Goal: Information Seeking & Learning: Check status

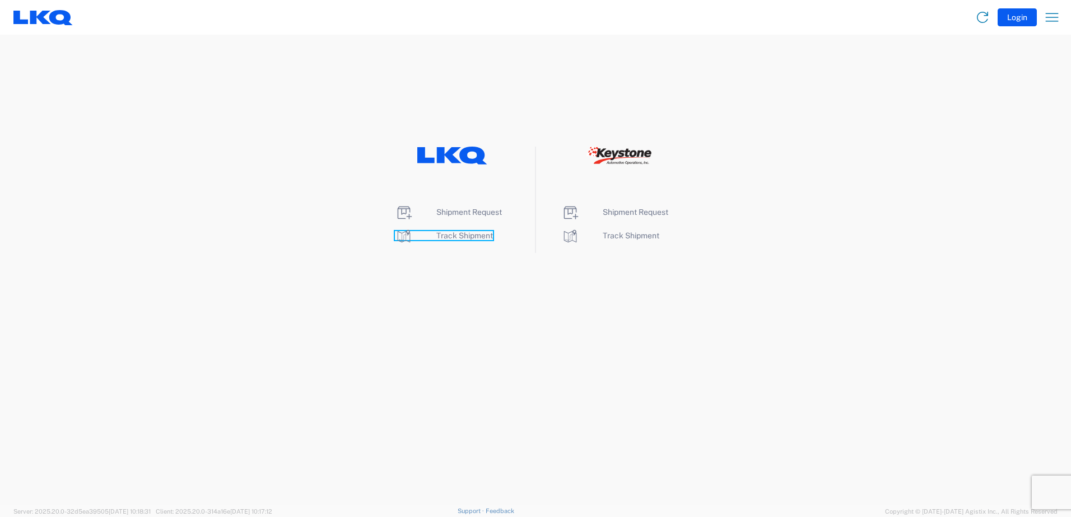
click at [445, 237] on span "Track Shipment" at bounding box center [464, 235] width 57 height 9
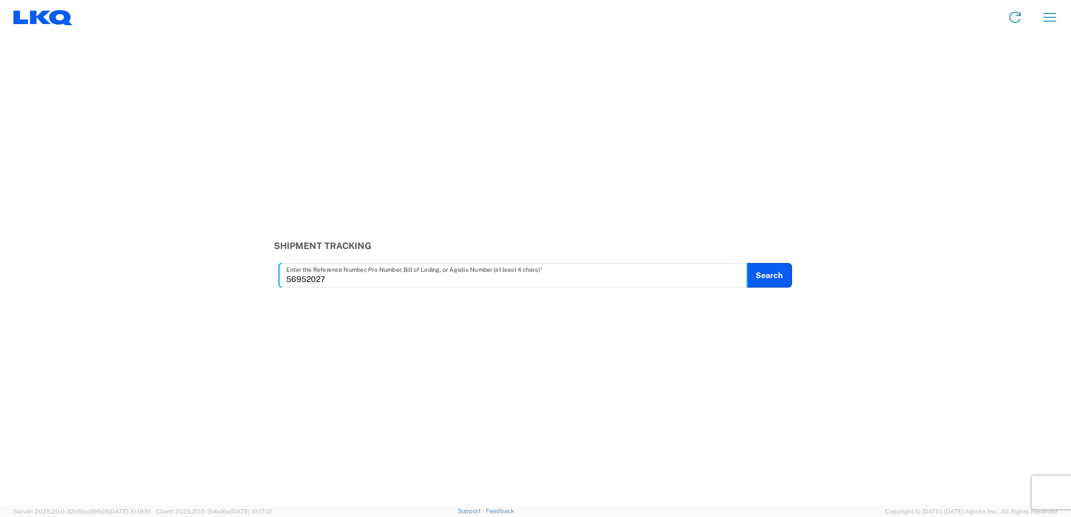
type input "56952027"
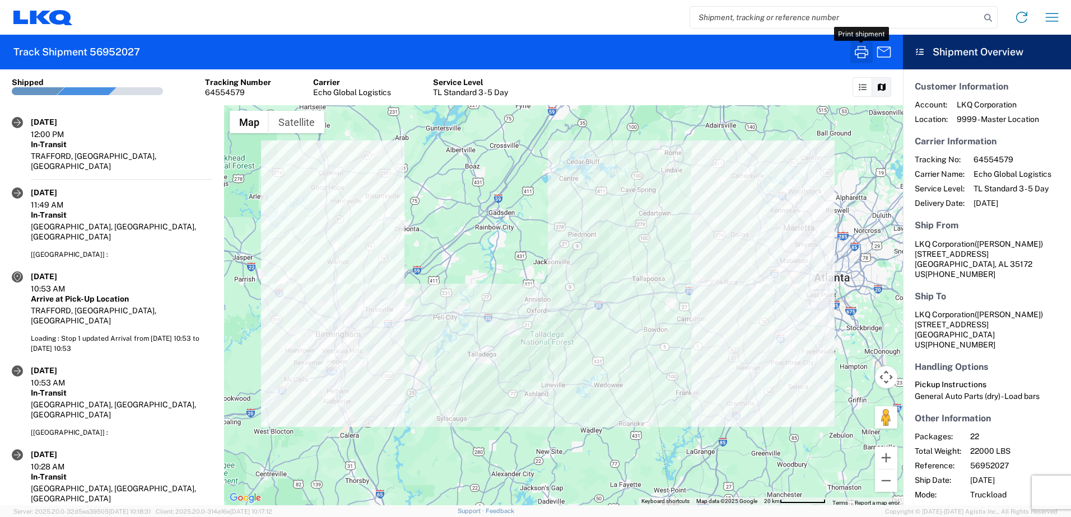
click at [859, 49] on icon "button" at bounding box center [861, 52] width 18 height 18
